Goal: Task Accomplishment & Management: Complete application form

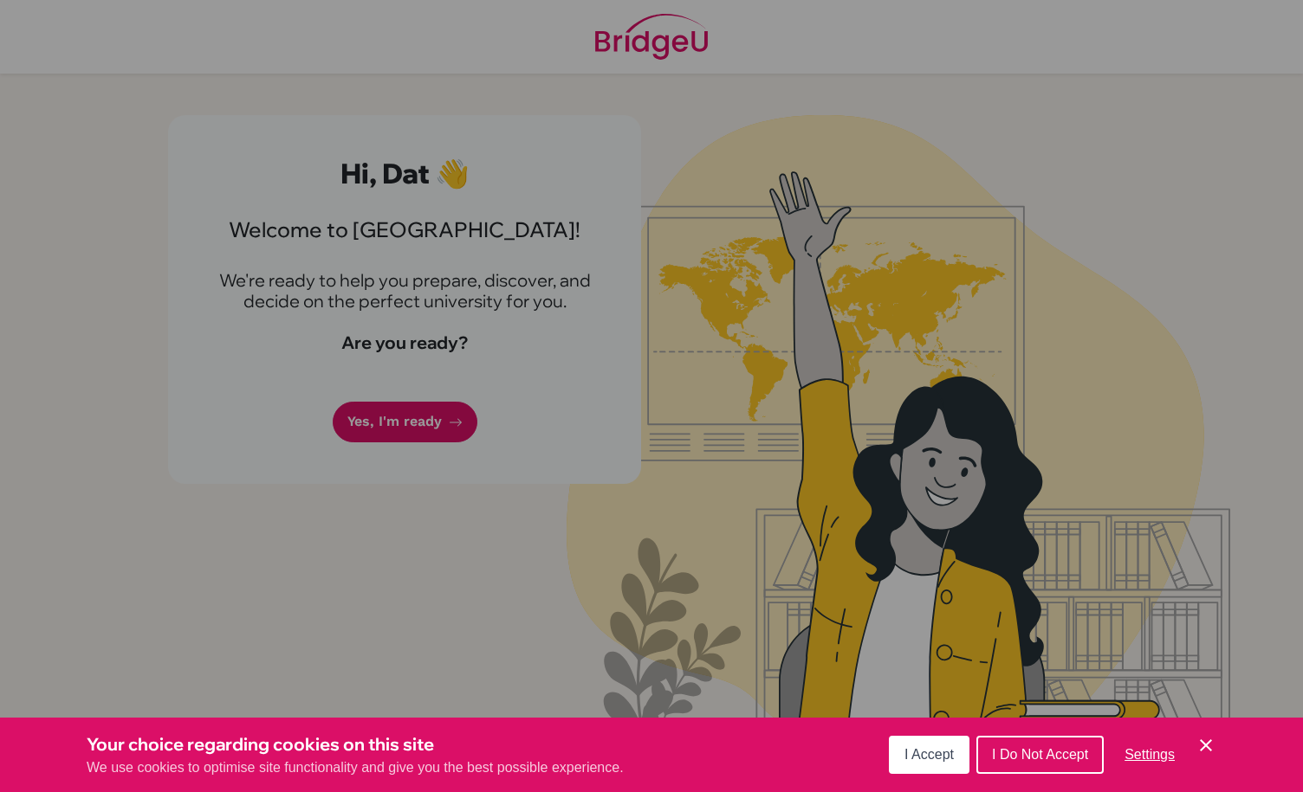
click at [920, 746] on button "I Accept" at bounding box center [929, 755] width 81 height 38
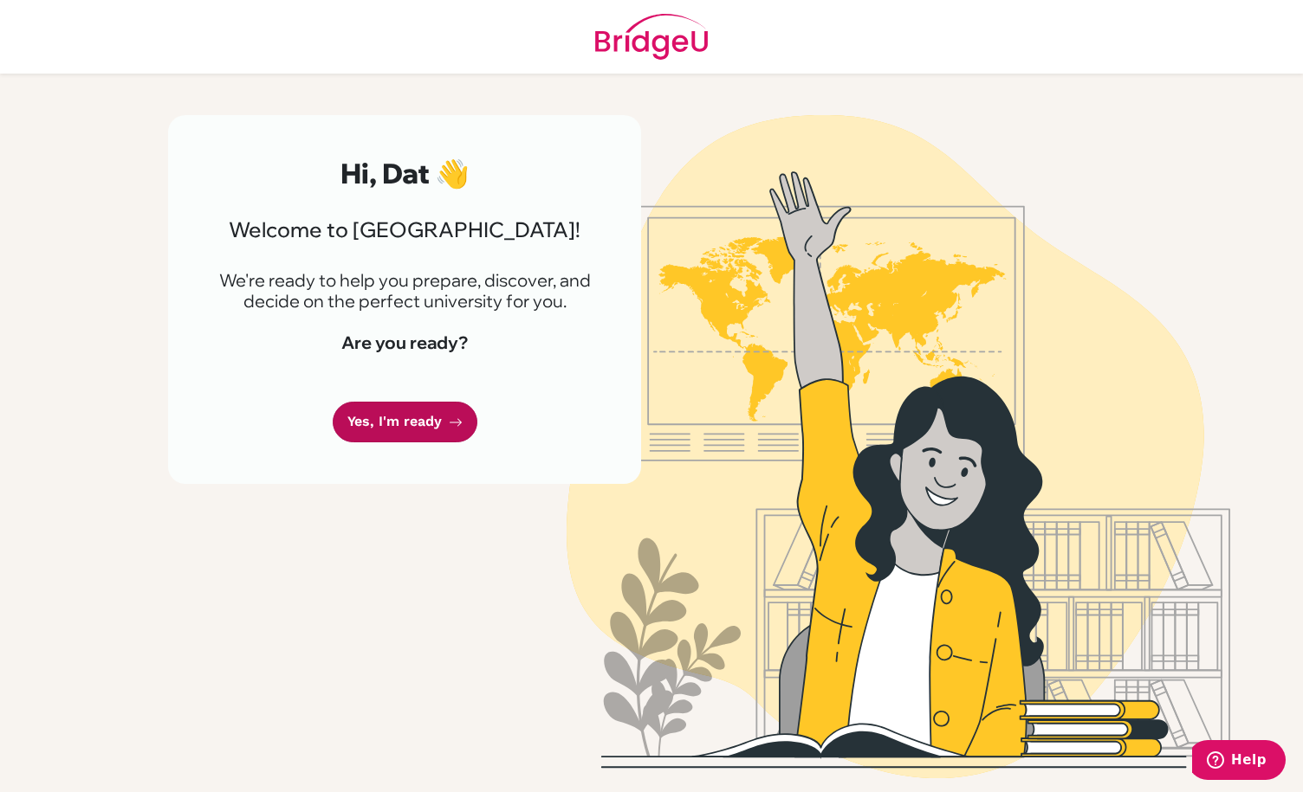
click at [376, 423] on link "Yes, I'm ready" at bounding box center [405, 422] width 145 height 41
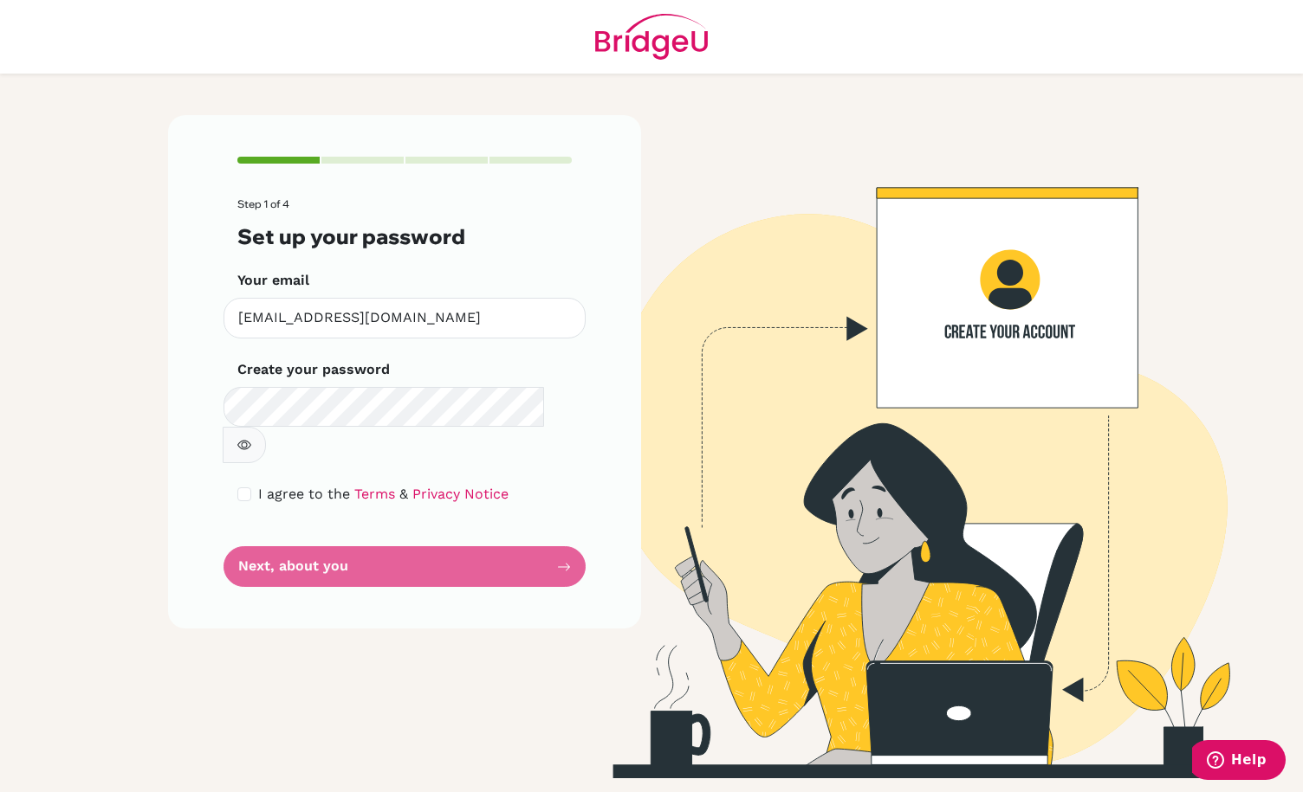
click at [384, 516] on form "Step 1 of 4 Set up your password Your email [EMAIL_ADDRESS][DOMAIN_NAME] Invali…" at bounding box center [404, 392] width 334 height 389
click at [566, 531] on form "Step 1 of 4 Set up your password Your email [EMAIL_ADDRESS][DOMAIN_NAME] Invali…" at bounding box center [404, 392] width 334 height 389
click at [289, 486] on span "I agree to the" at bounding box center [304, 494] width 92 height 16
click at [250, 488] on input "checkbox" at bounding box center [244, 495] width 14 height 14
checkbox input "true"
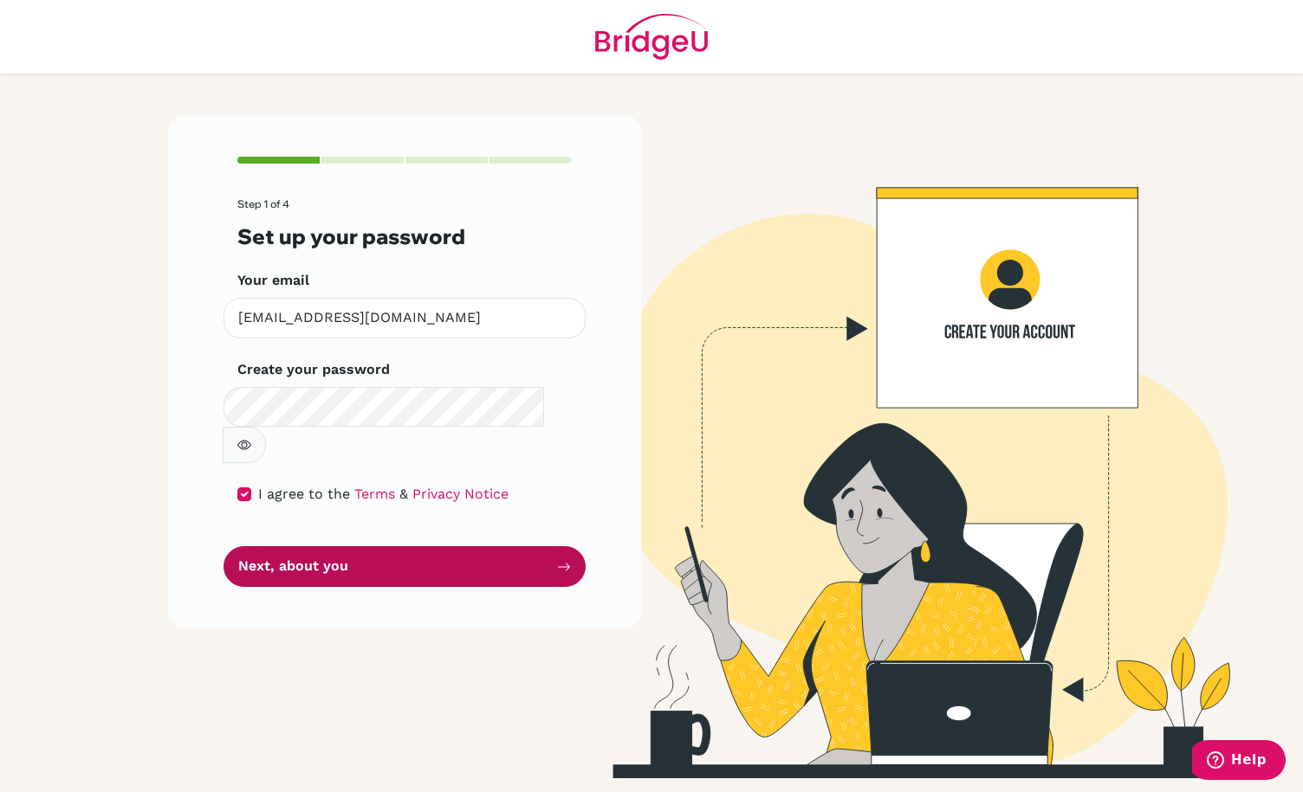
click at [344, 546] on button "Next, about you" at bounding box center [404, 566] width 362 height 41
